Goal: Information Seeking & Learning: Learn about a topic

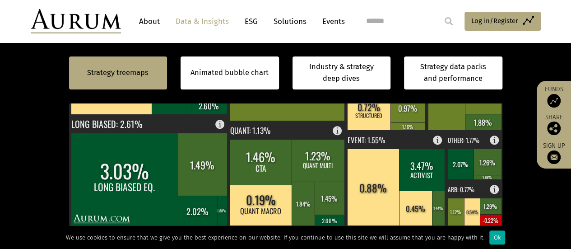
scroll to position [389, 0]
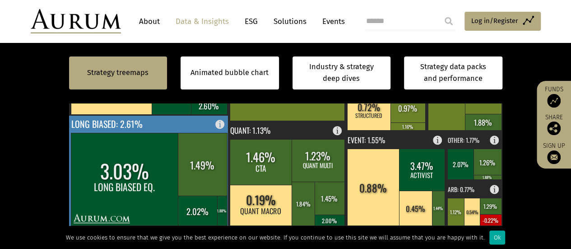
click at [217, 122] on rect at bounding box center [222, 121] width 11 height 13
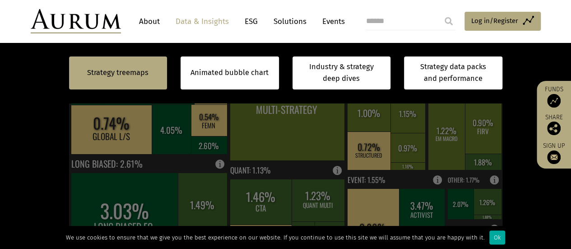
scroll to position [349, 0]
click at [0, 164] on section "Strategy treemaps Animated bubble chart Industry & strategy deep dives Strategy…" at bounding box center [285, 171] width 571 height 564
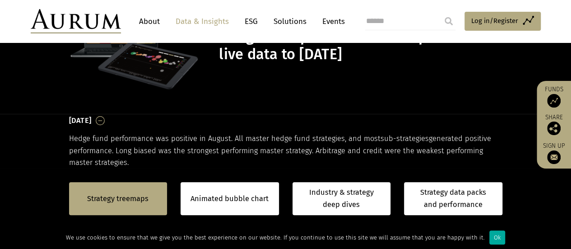
scroll to position [68, 0]
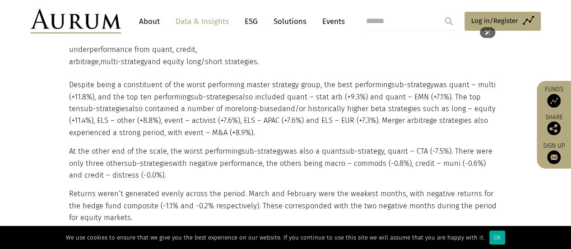
scroll to position [1111, 0]
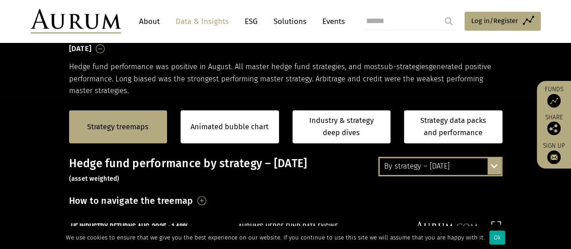
scroll to position [142, 0]
click at [411, 168] on div "By strategy – [DATE]" at bounding box center [439, 166] width 121 height 16
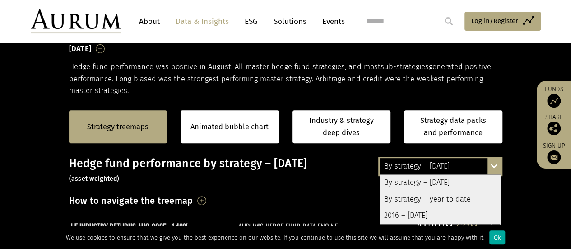
click at [426, 198] on div "By strategy – year to date" at bounding box center [439, 199] width 121 height 16
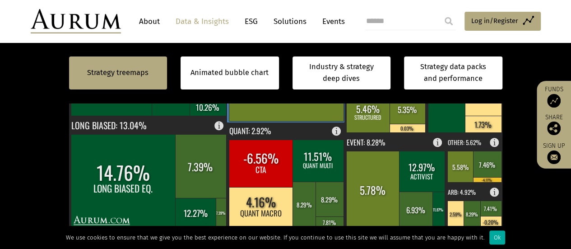
scroll to position [388, 0]
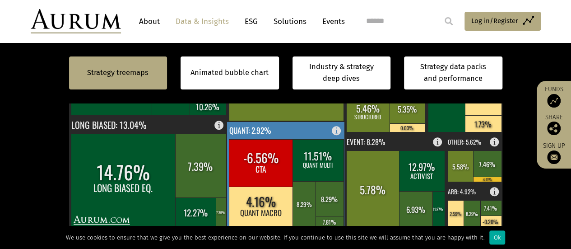
click at [268, 157] on rect at bounding box center [261, 162] width 65 height 47
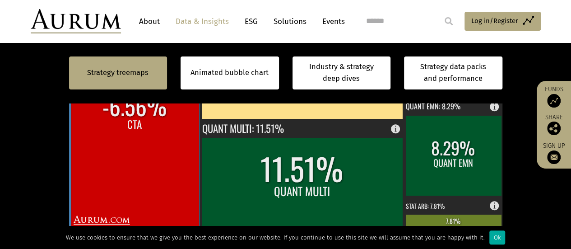
click at [170, 163] on rect at bounding box center [135, 116] width 128 height 222
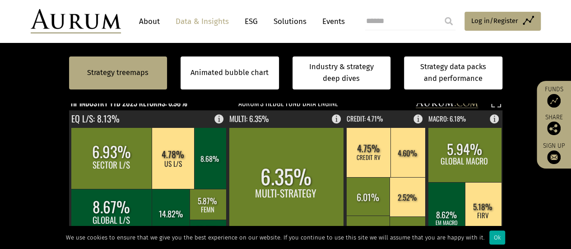
scroll to position [377, 0]
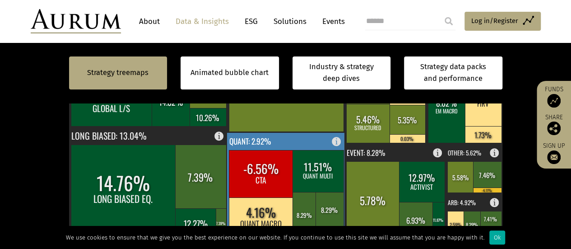
click at [264, 175] on rect at bounding box center [261, 173] width 65 height 47
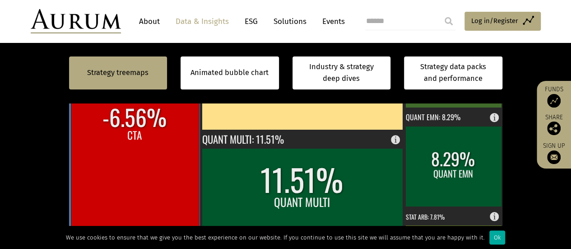
click at [157, 163] on rect at bounding box center [135, 127] width 128 height 222
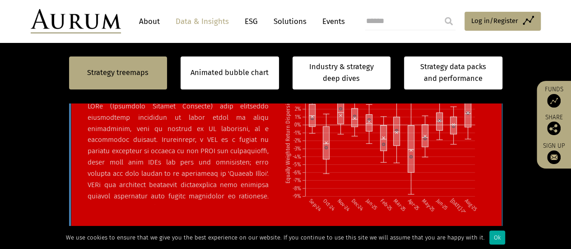
drag, startPoint x: 424, startPoint y: 168, endPoint x: 424, endPoint y: 196, distance: 28.0
click at [424, 196] on icon "Sep-24 Oct-24 Nov-24 Dec-24 Jan-25 Feb-25 Mar-25 Apr-25 May-25 Jun-25 [DATE]-25…" at bounding box center [383, 143] width 199 height 138
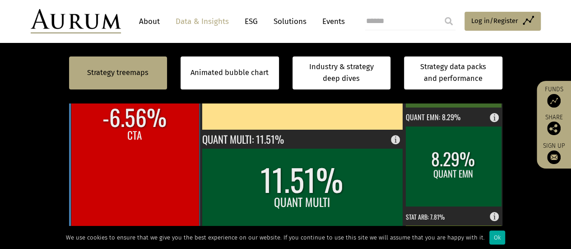
click at [153, 162] on rect at bounding box center [135, 127] width 128 height 222
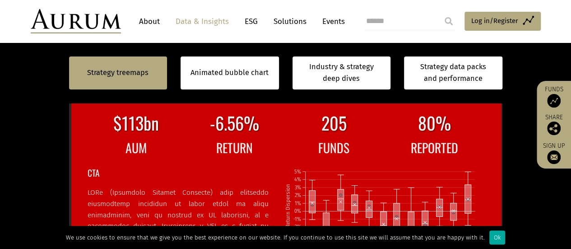
scroll to position [296, 0]
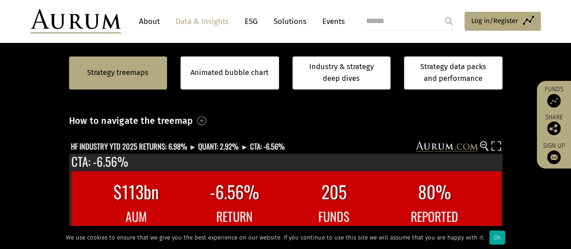
scroll to position [225, 0]
